Goal: Task Accomplishment & Management: Complete application form

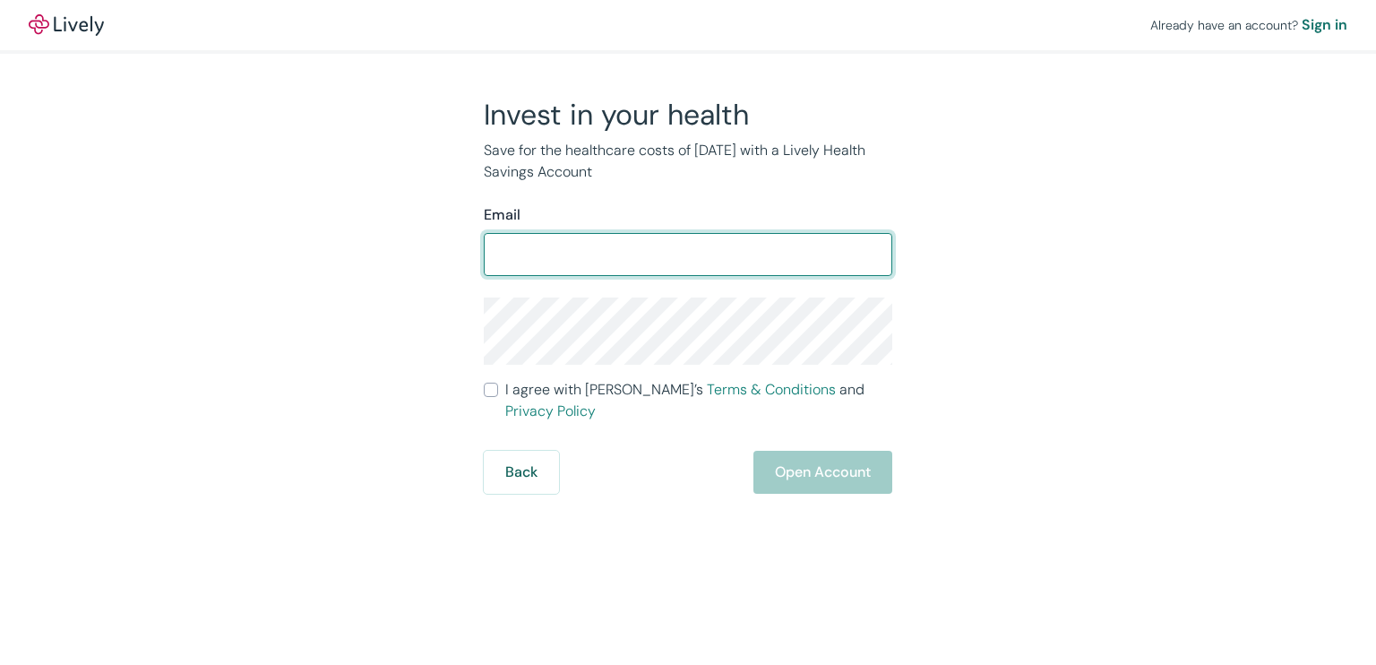
click at [742, 251] on input "Email" at bounding box center [688, 254] width 408 height 36
type input "[EMAIL_ADDRESS][DOMAIN_NAME]"
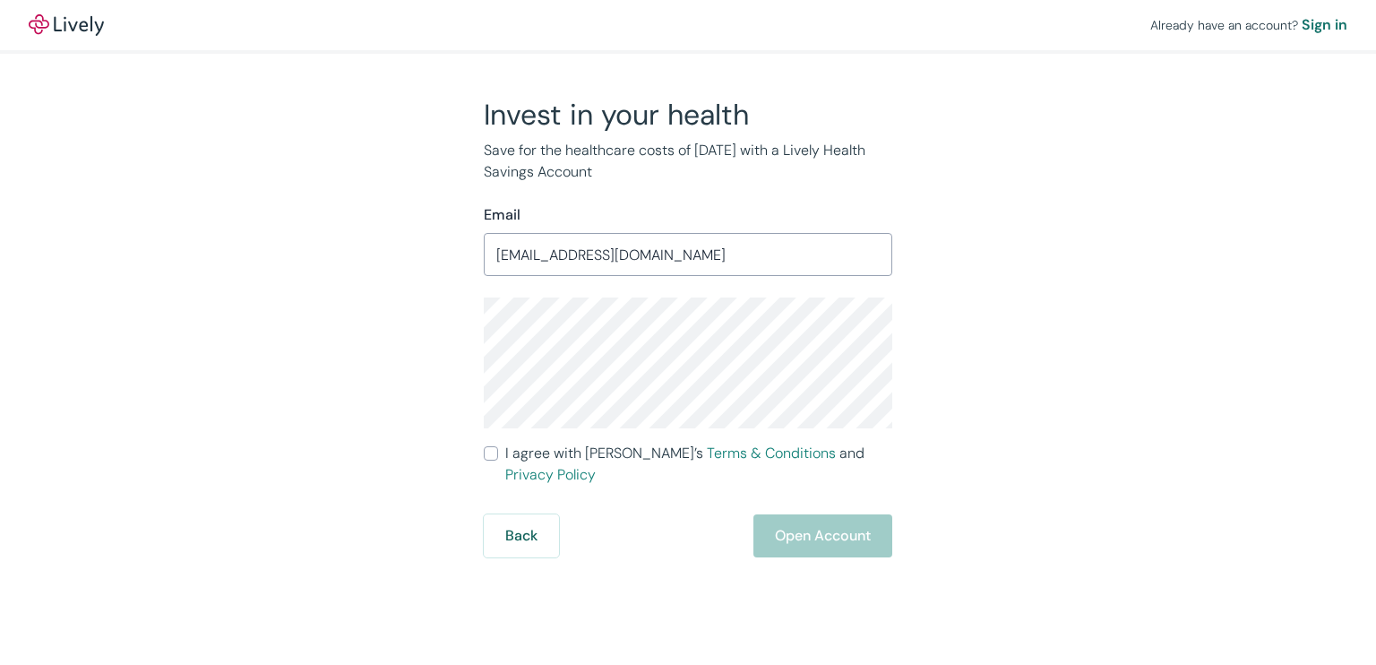
click at [1043, 311] on div "Invest in your health Save for the healthcare costs of [DATE] with a Lively Hea…" at bounding box center [677, 327] width 860 height 460
click at [490, 451] on input "I agree with Lively’s Terms & Conditions and Privacy Policy" at bounding box center [491, 453] width 14 height 14
checkbox input "true"
click at [831, 516] on button "Open Account" at bounding box center [822, 535] width 139 height 43
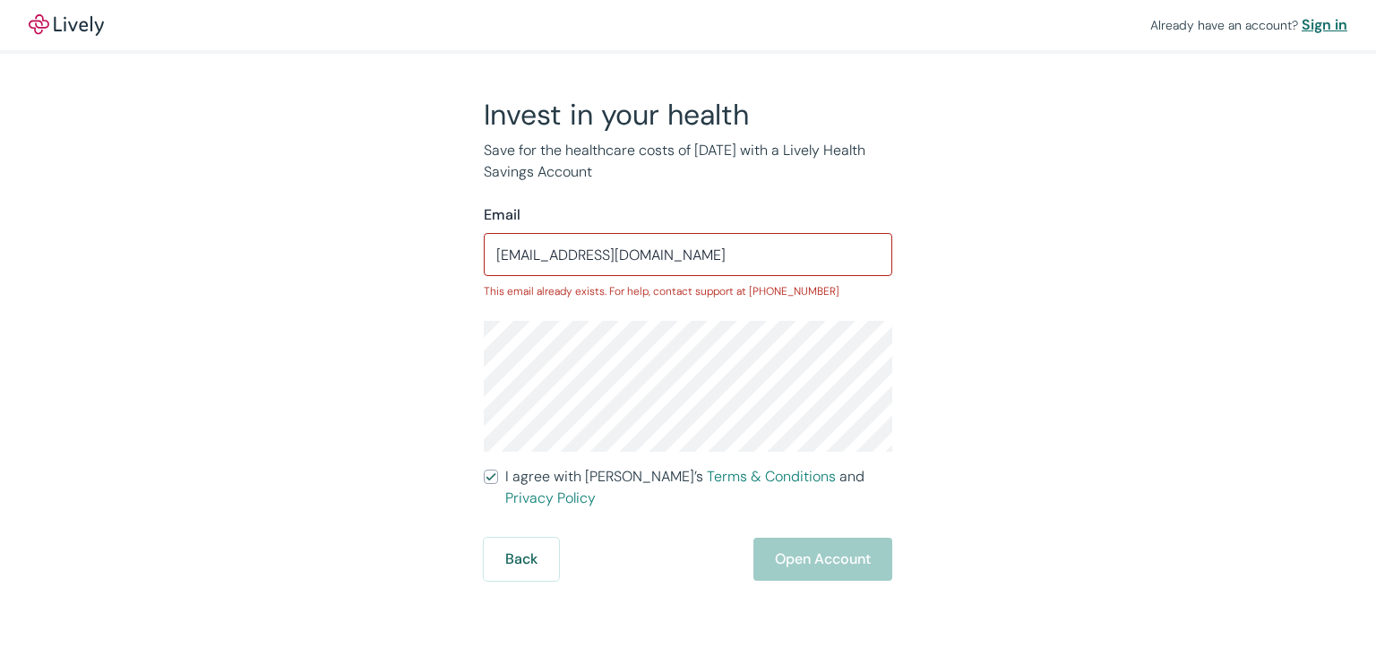
click at [1325, 23] on div "Sign in" at bounding box center [1324, 24] width 46 height 21
